Goal: Find specific page/section: Find specific page/section

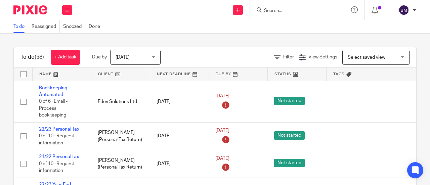
click at [284, 8] on input "Search" at bounding box center [293, 11] width 60 height 6
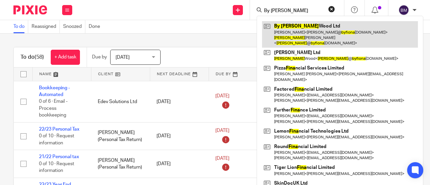
type input "By fiona"
click at [313, 29] on link at bounding box center [340, 34] width 156 height 27
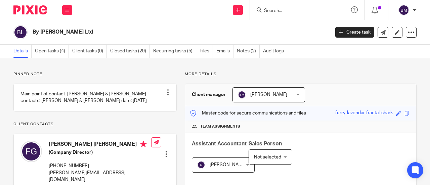
click at [277, 12] on input "Search" at bounding box center [293, 11] width 60 height 6
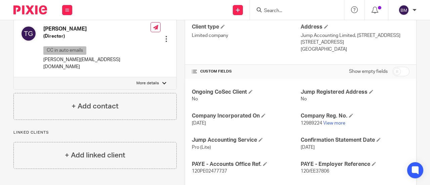
scroll to position [202, 0]
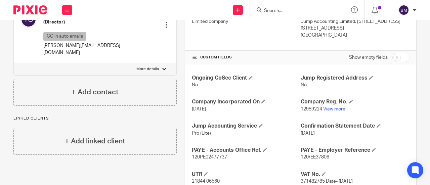
click at [332, 109] on link "View more" at bounding box center [334, 109] width 22 height 5
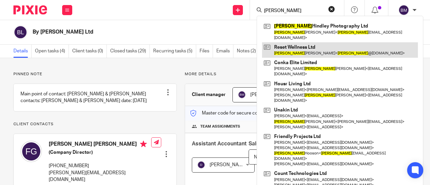
type input "[PERSON_NAME]"
click at [299, 46] on link at bounding box center [340, 49] width 156 height 15
